Goal: Entertainment & Leisure: Browse casually

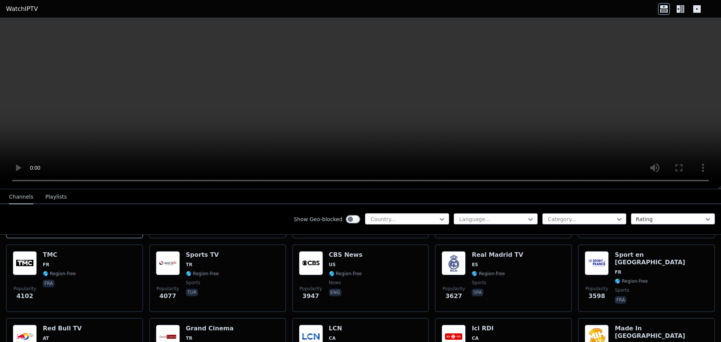
scroll to position [150, 0]
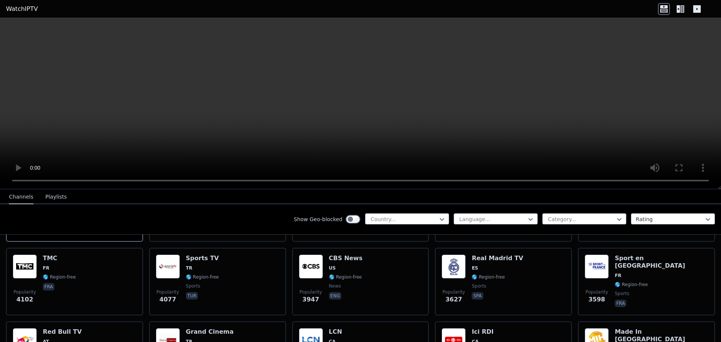
drag, startPoint x: 108, startPoint y: 48, endPoint x: 114, endPoint y: 46, distance: 6.2
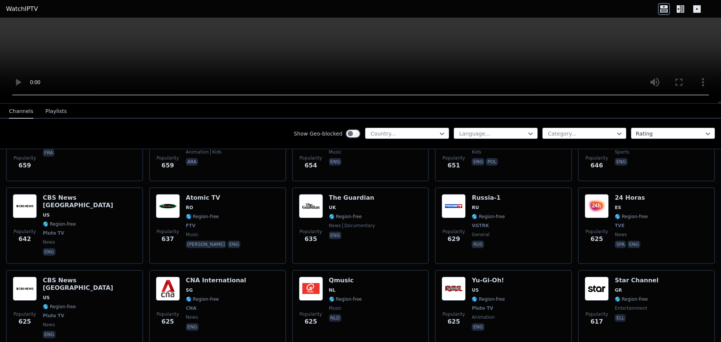
scroll to position [2141, 0]
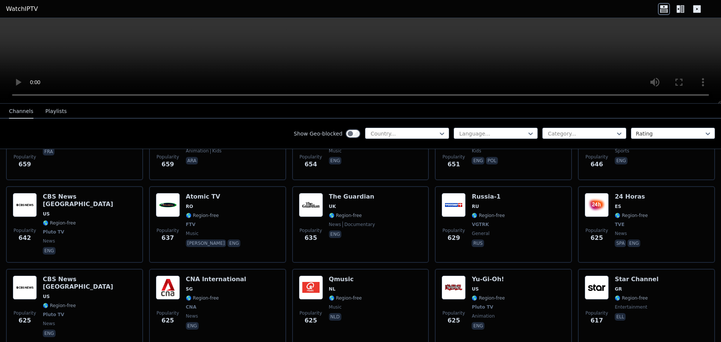
click at [48, 112] on button "Playlists" at bounding box center [55, 111] width 21 height 14
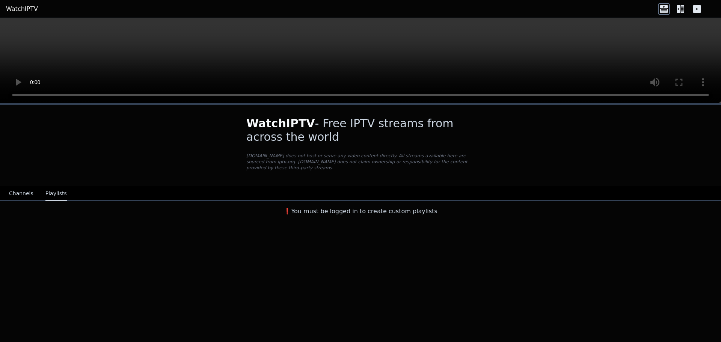
click at [15, 190] on button "Channels" at bounding box center [21, 194] width 24 height 14
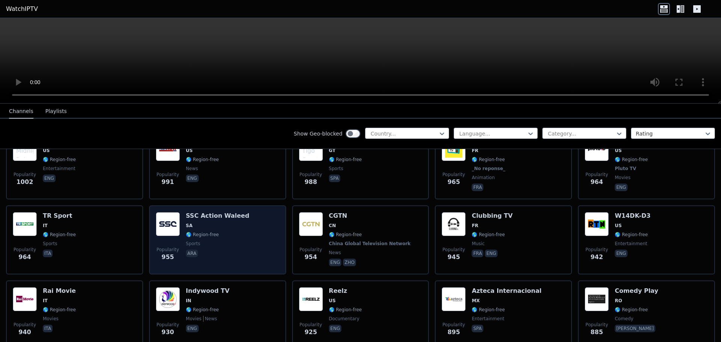
scroll to position [1315, 0]
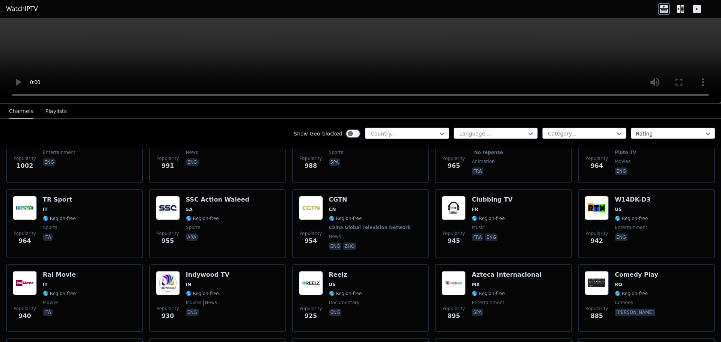
click at [410, 130] on div at bounding box center [404, 134] width 68 height 8
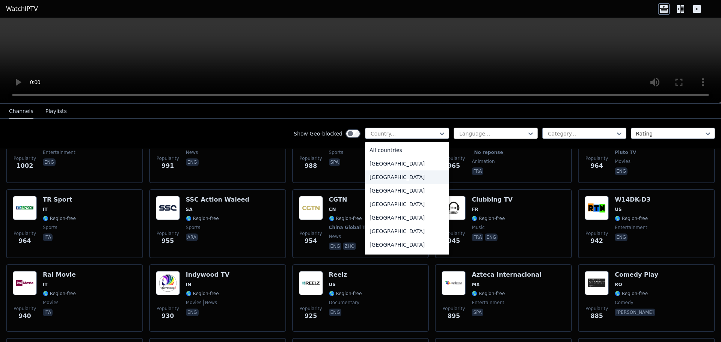
click at [469, 133] on div at bounding box center [493, 134] width 68 height 8
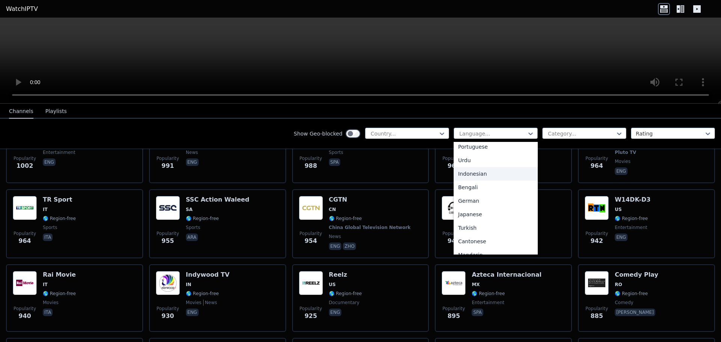
scroll to position [113, 0]
click at [478, 198] on div "German" at bounding box center [496, 200] width 84 height 14
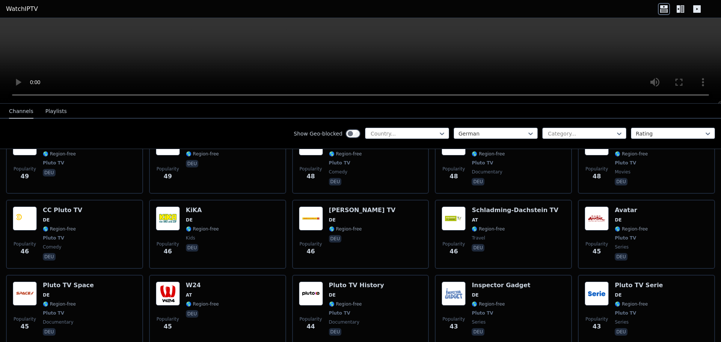
scroll to position [1690, 0]
